Goal: Task Accomplishment & Management: Complete application form

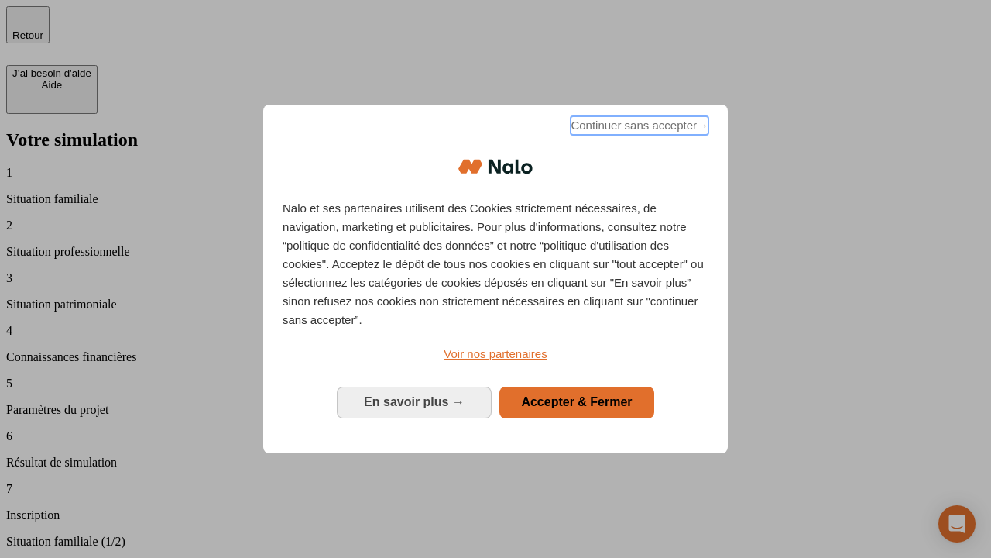
click at [638, 128] on span "Continuer sans accepter →" at bounding box center [640, 125] width 138 height 19
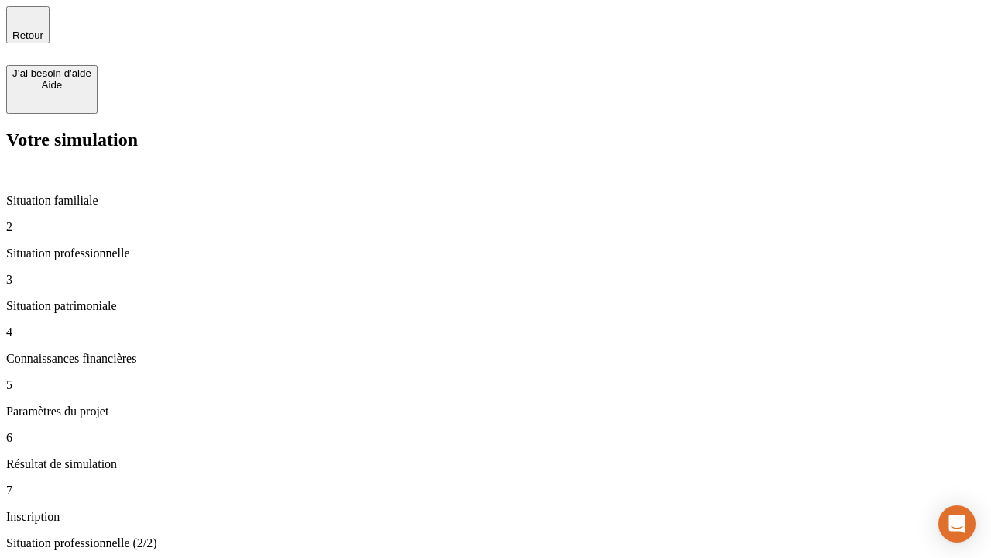
type input "30 000"
type input "40 000"
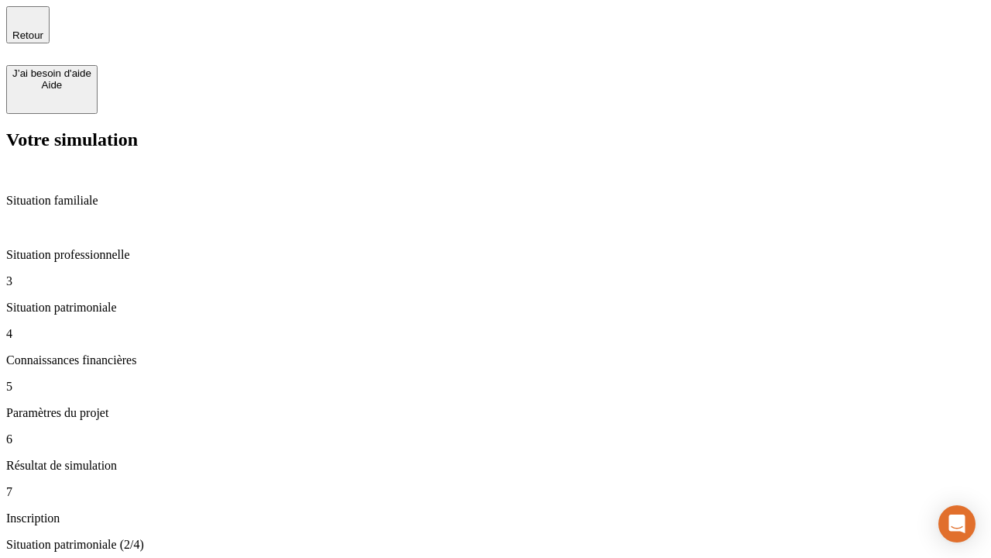
type input "1 100"
type input "20"
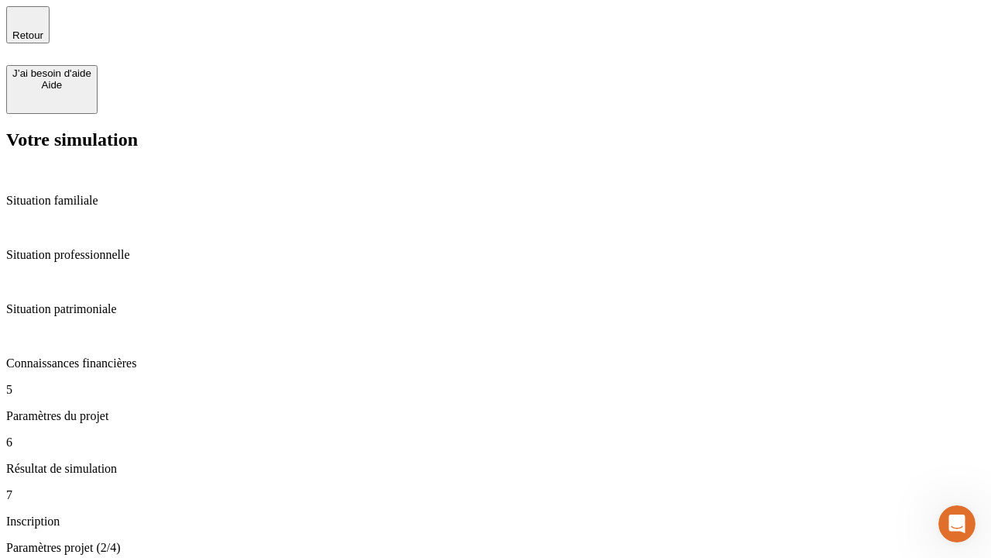
type input "40"
type input "50 000"
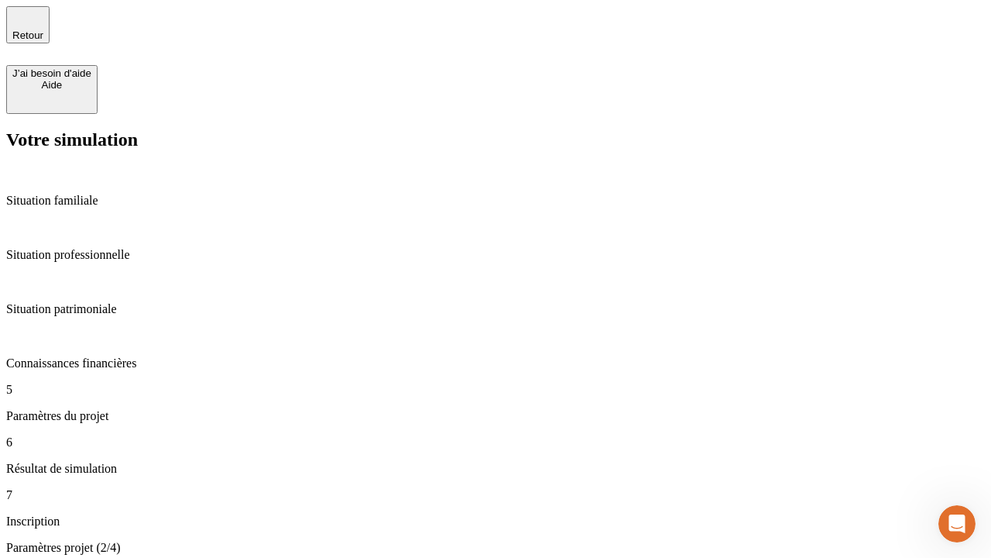
type input "640"
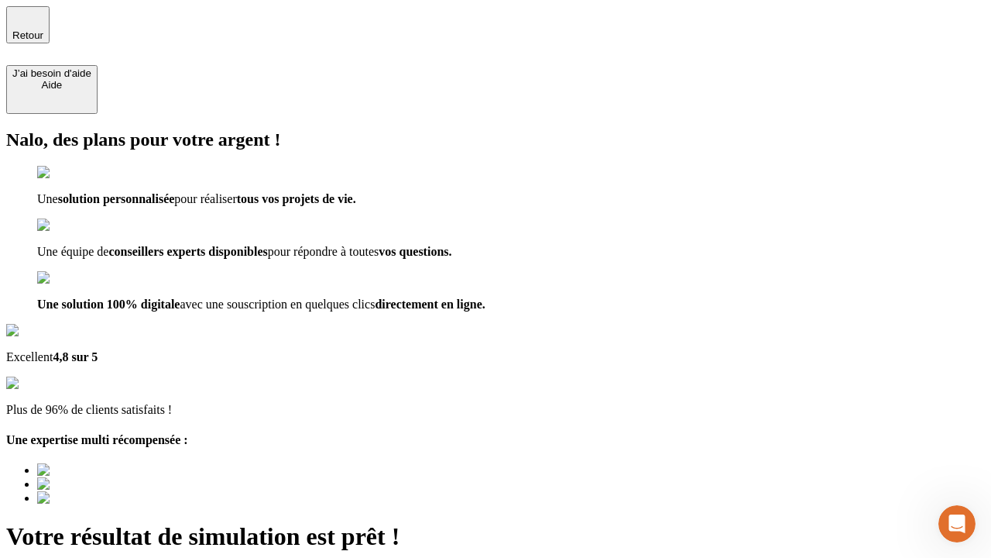
type input "[EMAIL_ADDRESS][DOMAIN_NAME]"
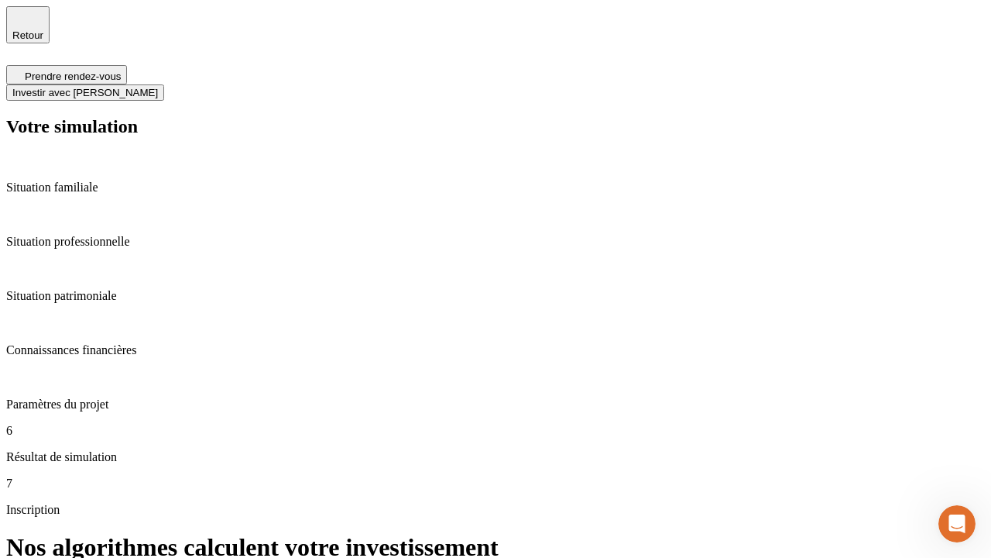
scroll to position [6, 0]
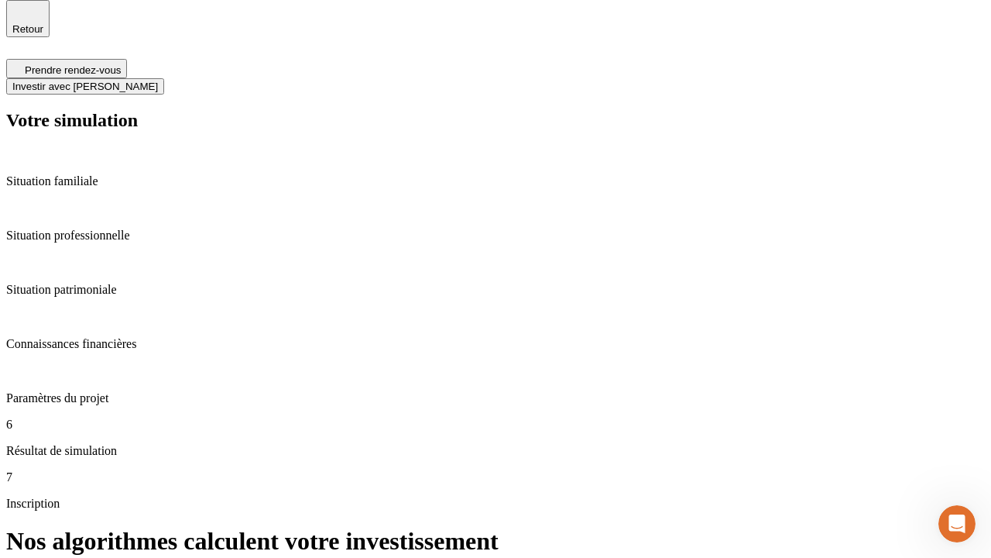
click at [158, 81] on span "Investir avec [PERSON_NAME]" at bounding box center [85, 87] width 146 height 12
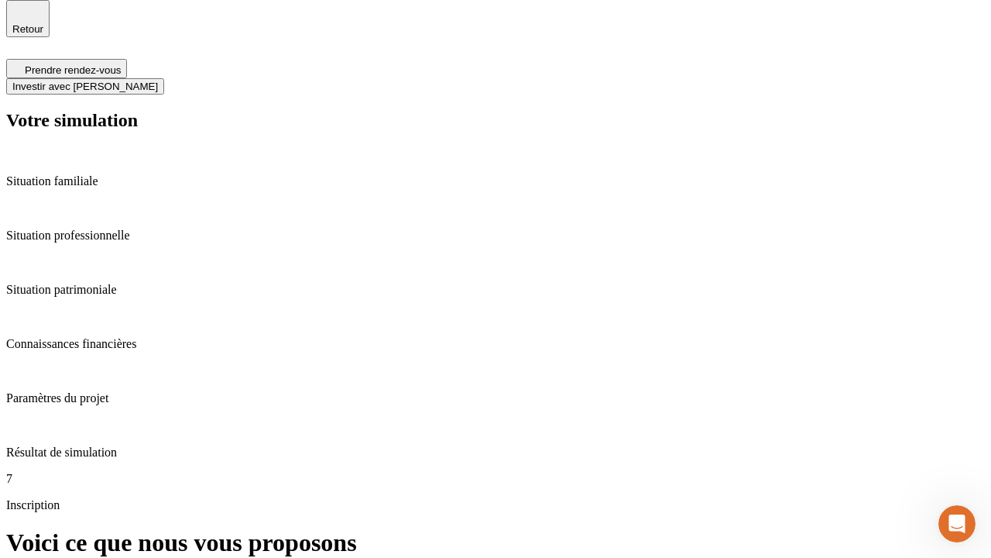
scroll to position [0, 0]
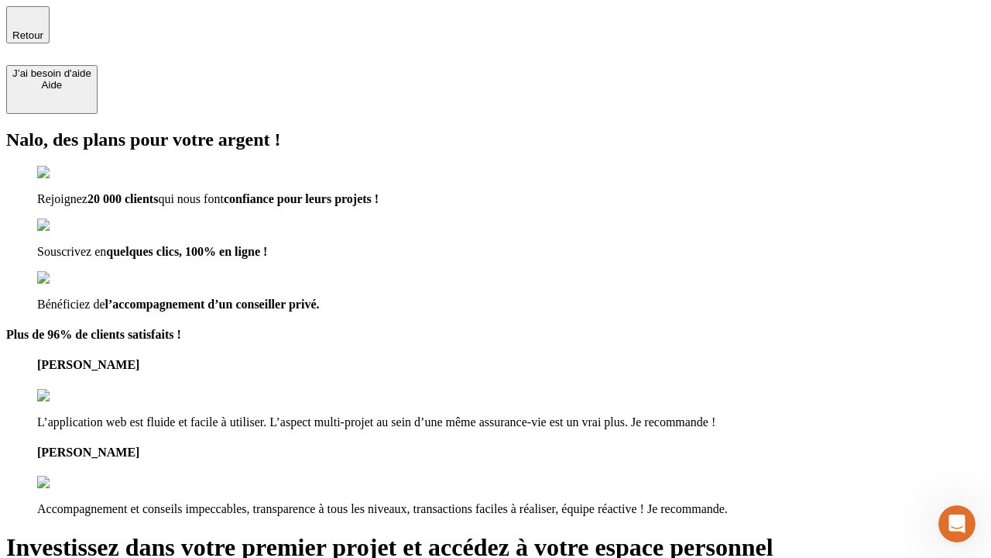
type input "[PERSON_NAME][EMAIL_ADDRESS][DOMAIN_NAME]"
